Goal: Task Accomplishment & Management: Use online tool/utility

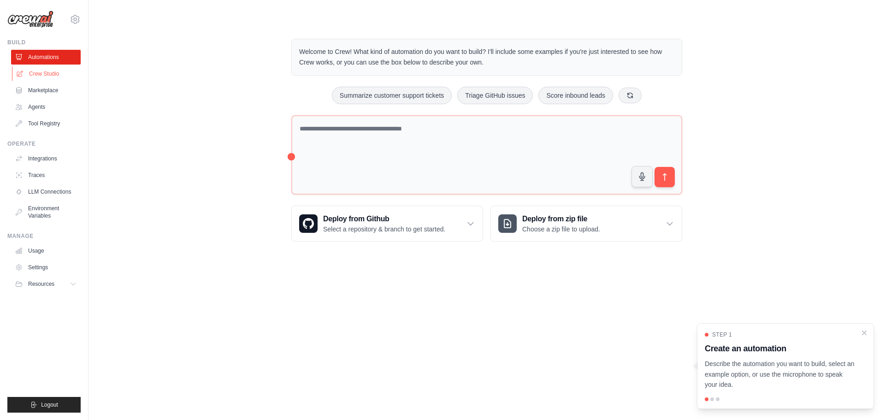
click at [55, 77] on link "Crew Studio" at bounding box center [47, 73] width 70 height 15
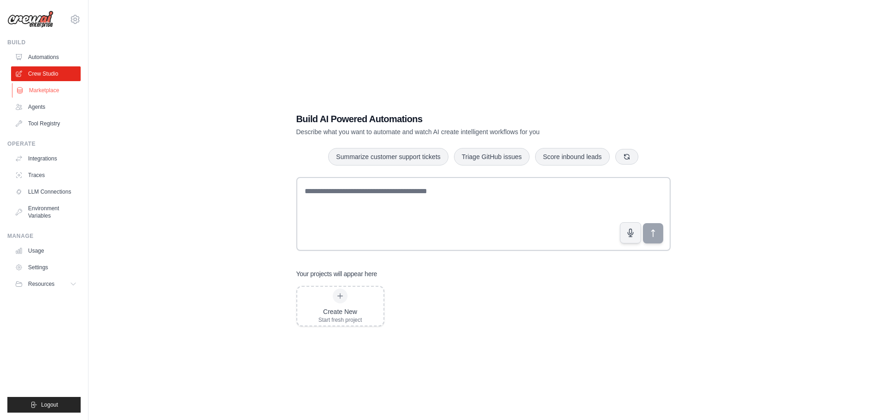
click at [48, 89] on link "Marketplace" at bounding box center [47, 90] width 70 height 15
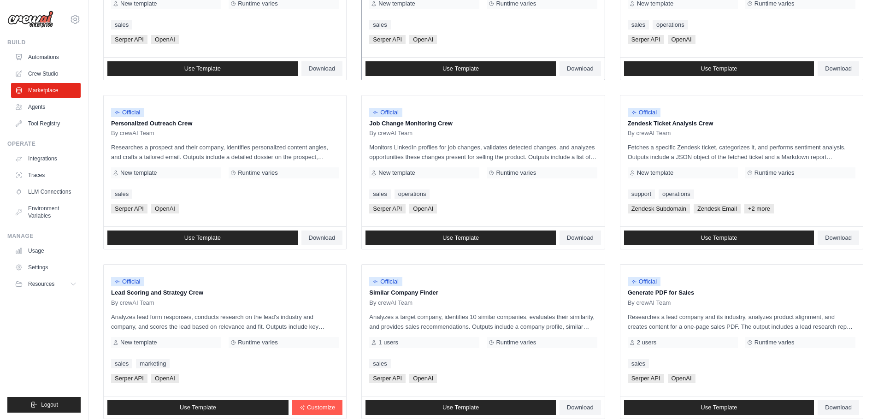
scroll to position [434, 0]
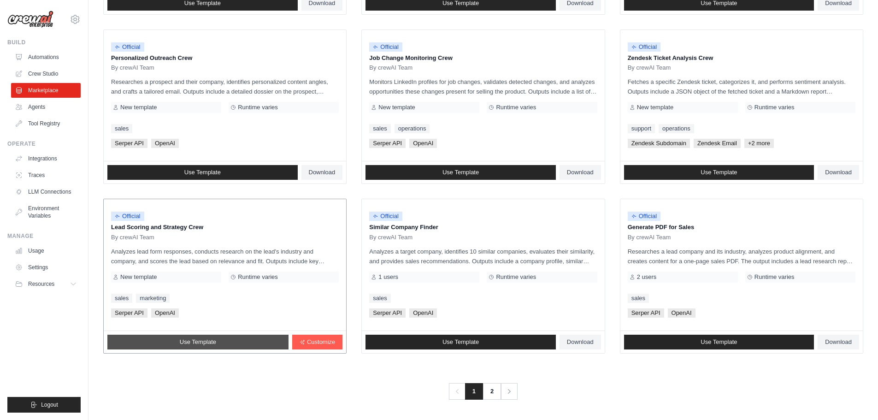
click at [240, 347] on link "Use Template" at bounding box center [197, 342] width 181 height 15
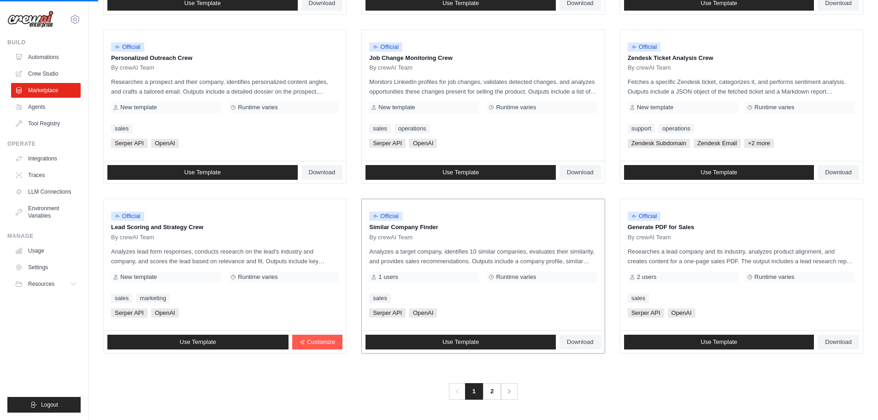
scroll to position [342, 0]
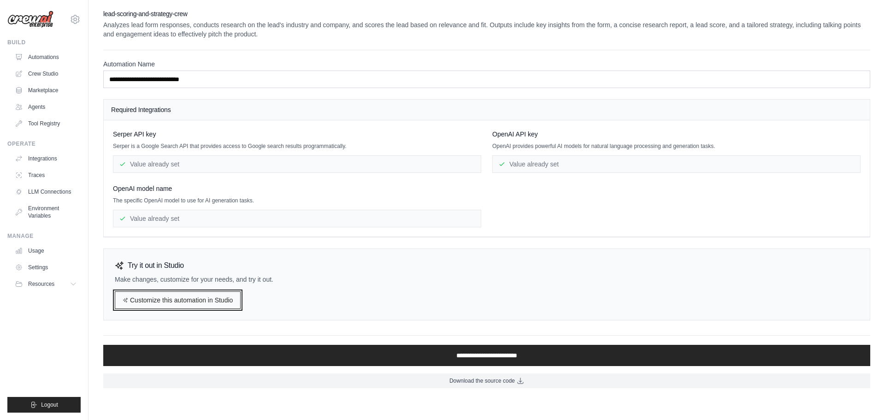
click at [224, 297] on link "Customize this automation in Studio" at bounding box center [178, 300] width 126 height 18
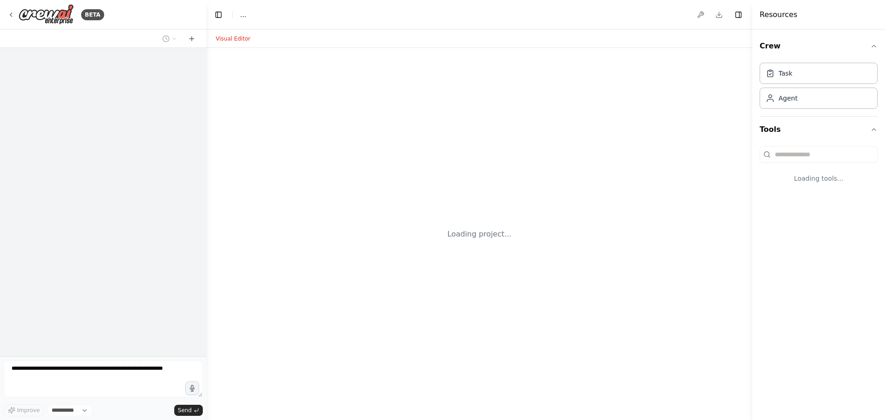
select select "****"
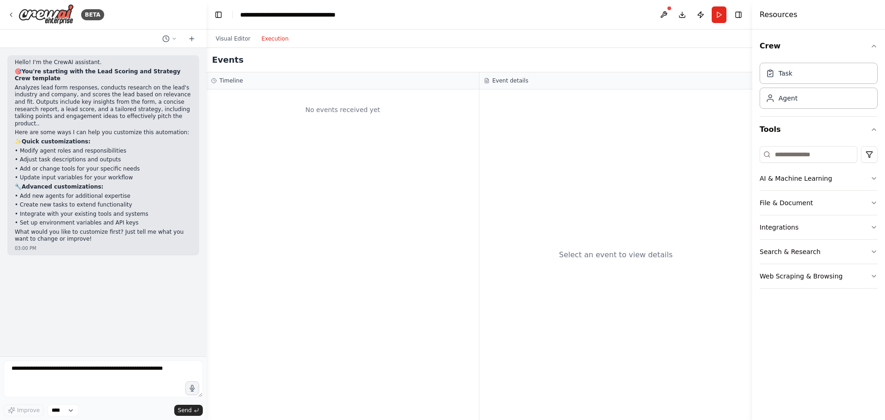
click at [281, 41] on button "Execution" at bounding box center [275, 38] width 38 height 11
click at [225, 37] on button "Visual Editor" at bounding box center [233, 38] width 46 height 11
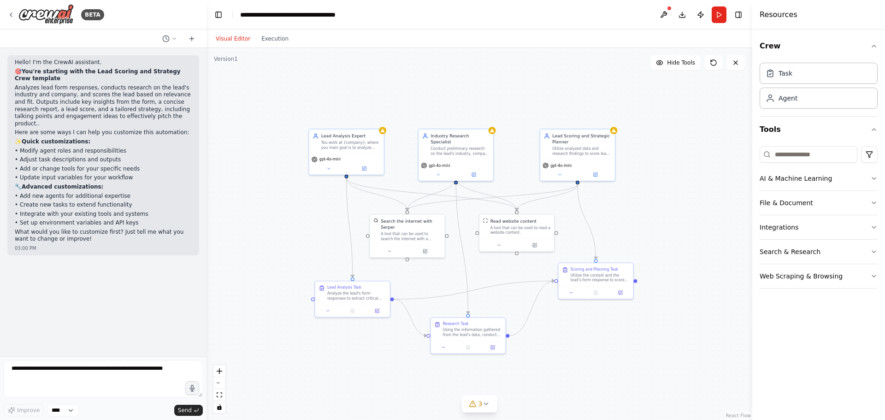
drag, startPoint x: 379, startPoint y: 200, endPoint x: 443, endPoint y: 205, distance: 63.8
click at [443, 205] on div ".deletable-edge-delete-btn { width: 20px; height: 20px; border: 0px solid #ffff…" at bounding box center [480, 234] width 546 height 372
click at [874, 180] on icon "button" at bounding box center [873, 178] width 7 height 7
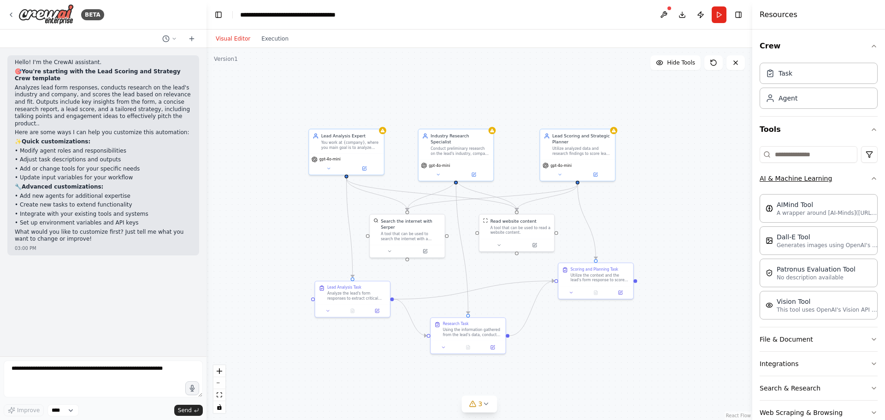
click at [870, 178] on icon "button" at bounding box center [873, 178] width 7 height 7
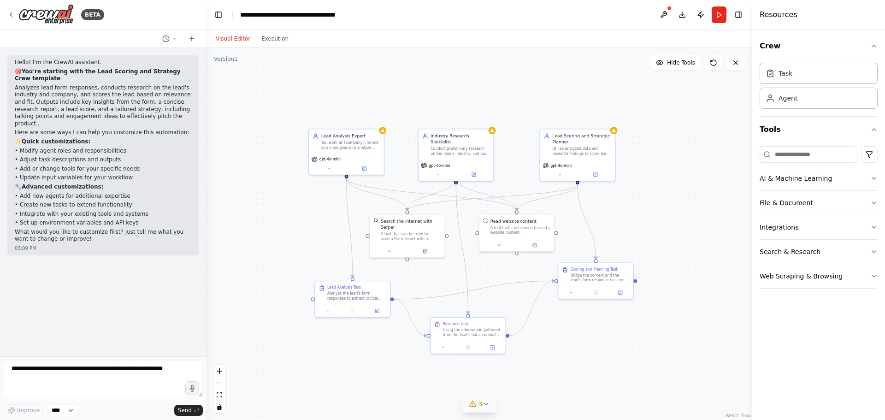
click at [485, 406] on icon at bounding box center [485, 403] width 7 height 7
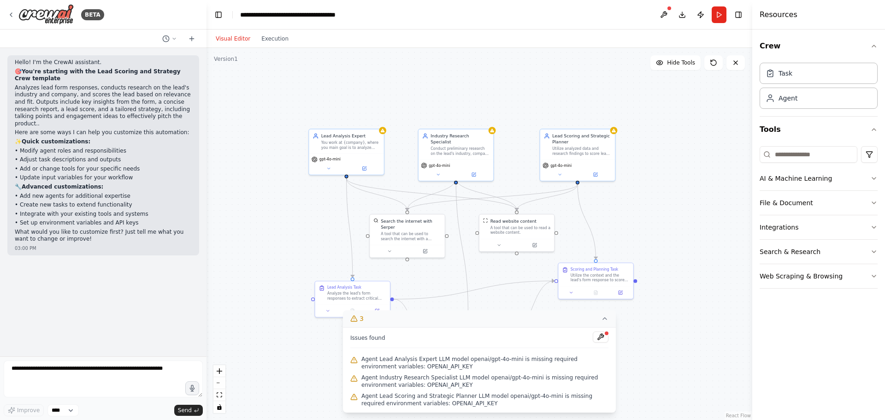
click at [676, 229] on div ".deletable-edge-delete-btn { width: 20px; height: 20px; border: 0px solid #ffff…" at bounding box center [480, 234] width 546 height 372
click at [606, 320] on icon at bounding box center [604, 318] width 7 height 7
